Goal: Transaction & Acquisition: Purchase product/service

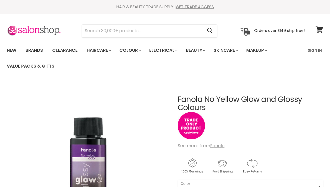
scroll to position [82, 0]
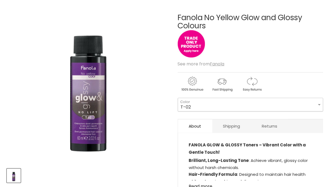
drag, startPoint x: 0, startPoint y: 0, endPoint x: 225, endPoint y: 110, distance: 250.3
click at [225, 110] on select "T-02 T-11 T-12 T-21 T-41 T-Clear" at bounding box center [250, 105] width 145 height 14
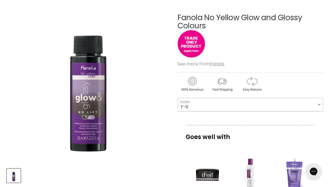
click at [178, 98] on select "T-02 T-11 T-12 T-21 T-41 T-Clear" at bounding box center [250, 105] width 145 height 14
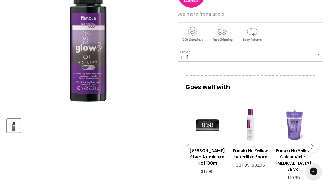
scroll to position [136, 0]
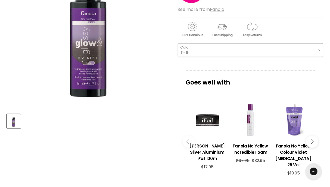
click at [196, 55] on select "T-02 T-11 T-12 T-21 T-41 T-Clear" at bounding box center [250, 50] width 145 height 14
select select "T-02"
click at [178, 43] on select "T-02 T-11 T-12 T-21 T-41 T-Clear" at bounding box center [250, 50] width 145 height 14
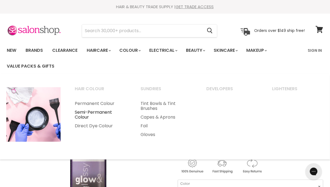
click at [94, 111] on link "Semi-Permanent Colour" at bounding box center [100, 115] width 65 height 14
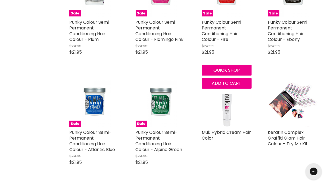
scroll to position [1114, 0]
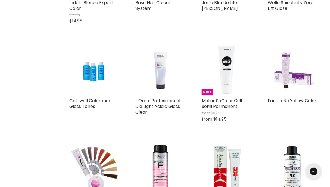
scroll to position [380, 0]
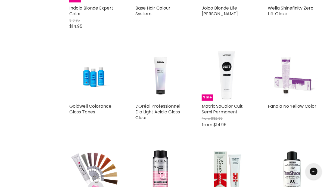
click at [290, 85] on img "Main content" at bounding box center [293, 76] width 50 height 50
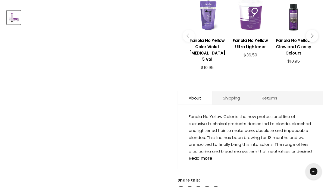
scroll to position [245, 0]
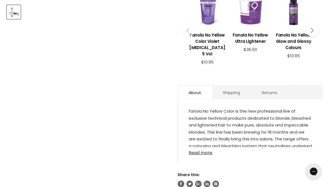
click at [206, 153] on link "Read more" at bounding box center [250, 151] width 123 height 8
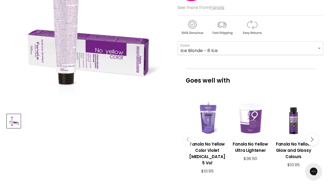
scroll to position [82, 0]
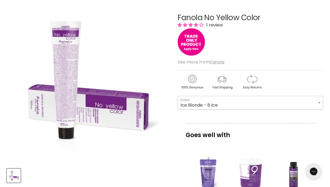
click at [247, 98] on select "Ice Blonde - 8 Ice Ice Blonde - 9 Ice Ice Blonde - 10 Ice Ice Super Lightener -…" at bounding box center [250, 103] width 145 height 14
click at [178, 96] on select "Ice Blonde - 8 Ice Ice Blonde - 9 Ice Ice Blonde - 10 Ice Ice Super Lightener -…" at bounding box center [250, 103] width 145 height 14
select select "Ice Toner - T.11"
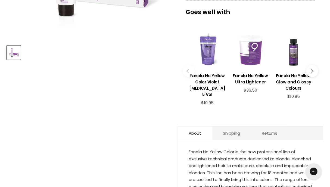
scroll to position [245, 0]
